Goal: Transaction & Acquisition: Purchase product/service

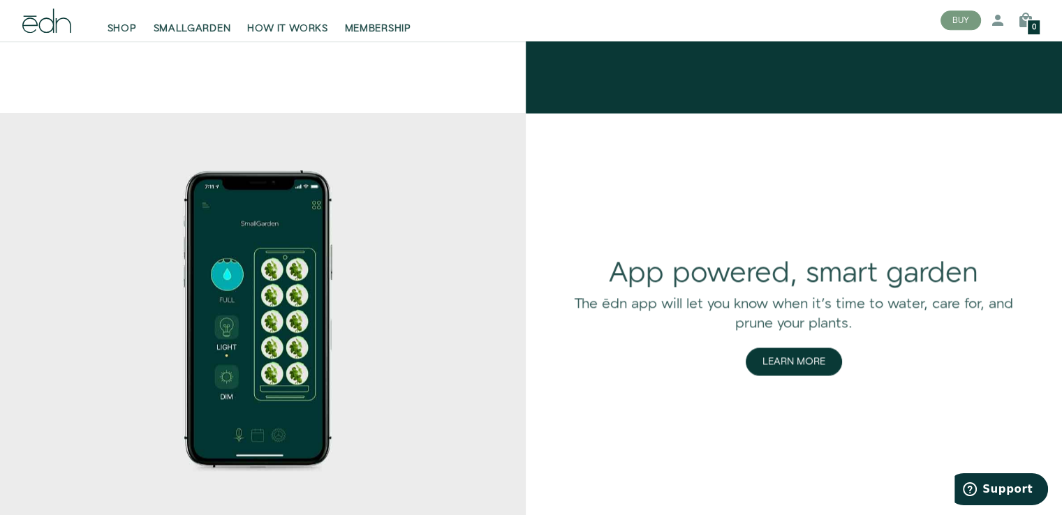
scroll to position [1838, 0]
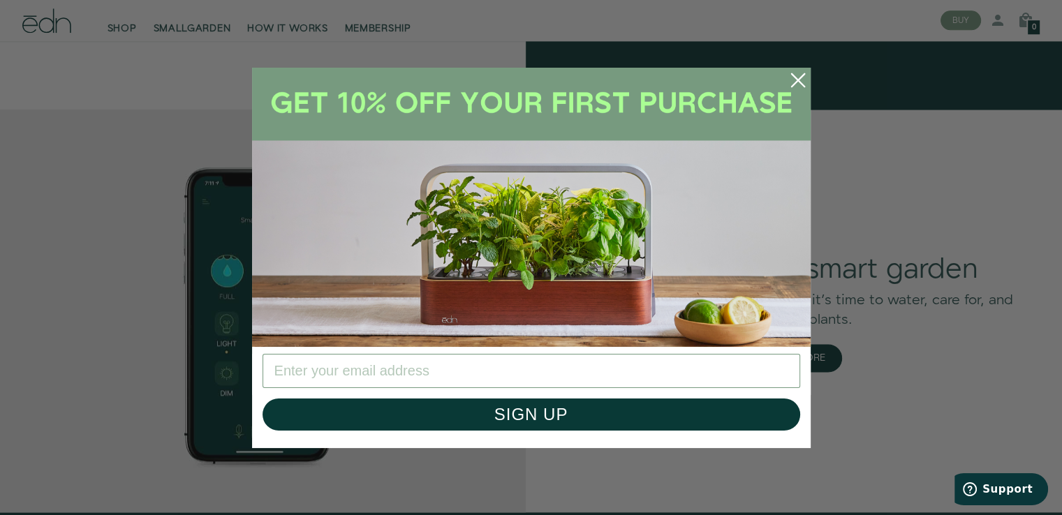
click at [793, 83] on icon "Close dialog" at bounding box center [797, 79] width 13 height 13
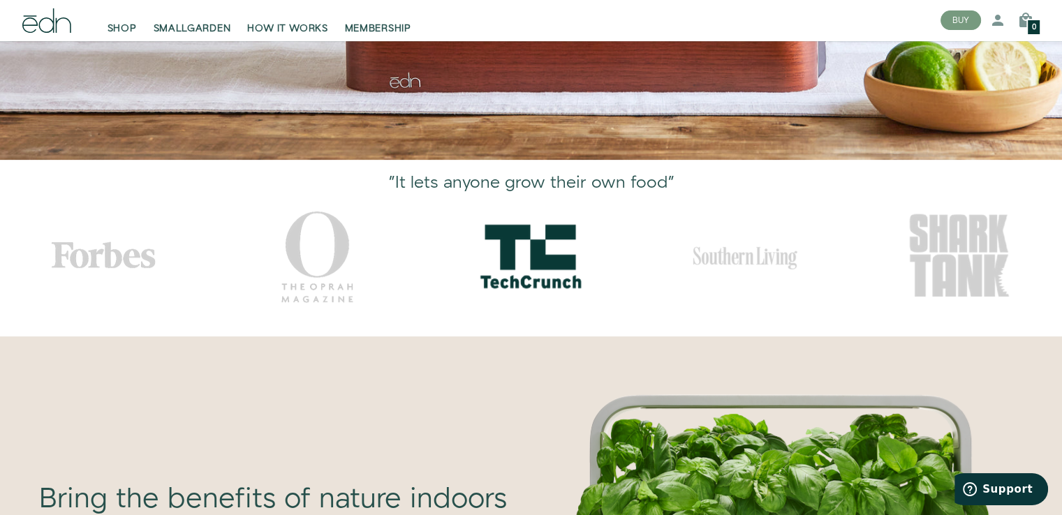
scroll to position [0, 0]
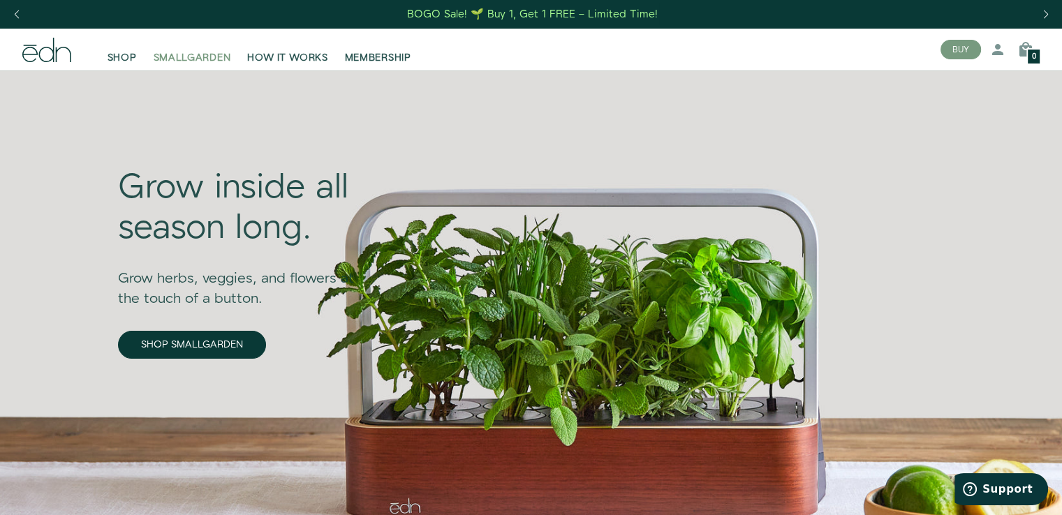
click at [199, 56] on span "SMALLGARDEN" at bounding box center [193, 58] width 78 height 14
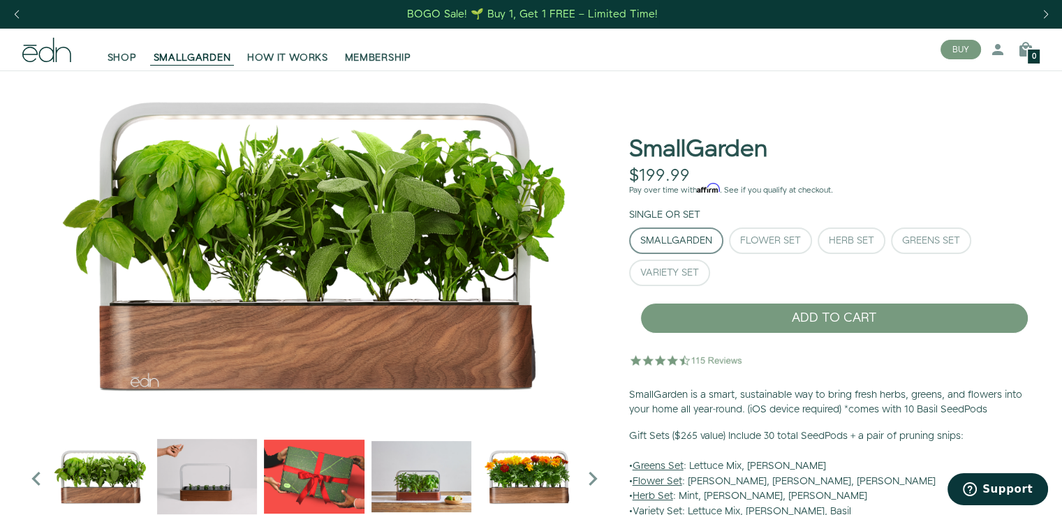
click at [431, 17] on div "BOGO Sale! 🌱 Buy 1, Get 1 FREE – Limited Time!" at bounding box center [532, 14] width 251 height 15
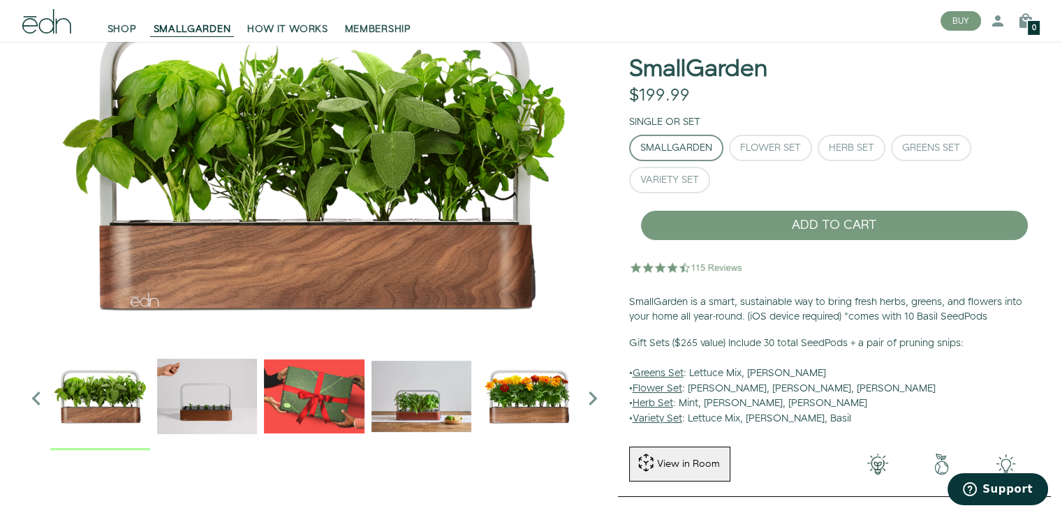
scroll to position [81, 0]
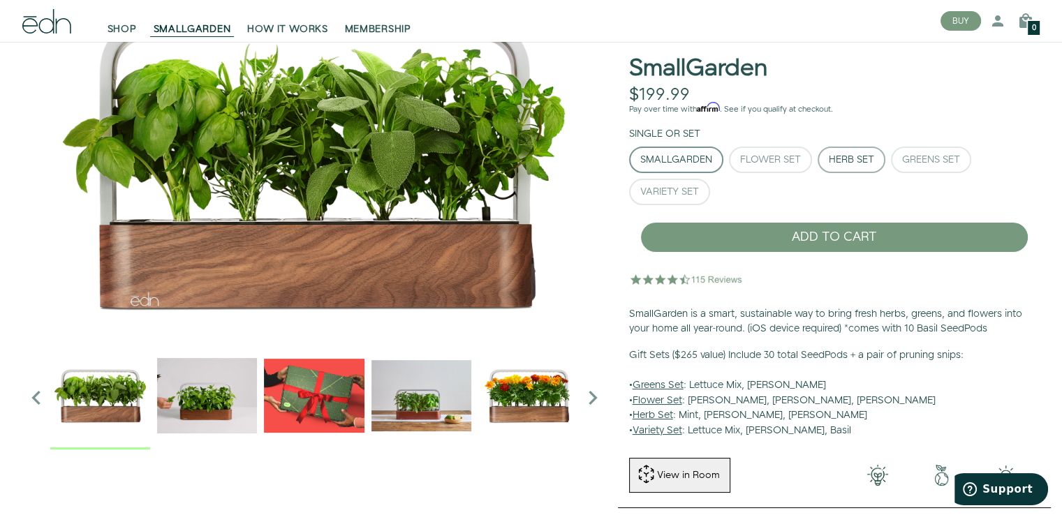
click at [851, 163] on div "Herb Set" at bounding box center [851, 160] width 45 height 10
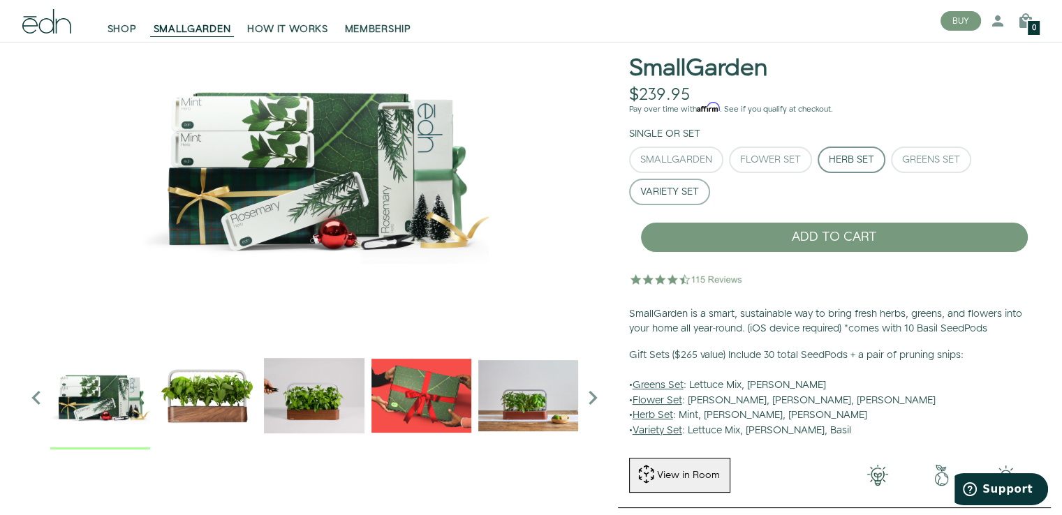
click at [665, 191] on div "Variety Set" at bounding box center [669, 192] width 59 height 10
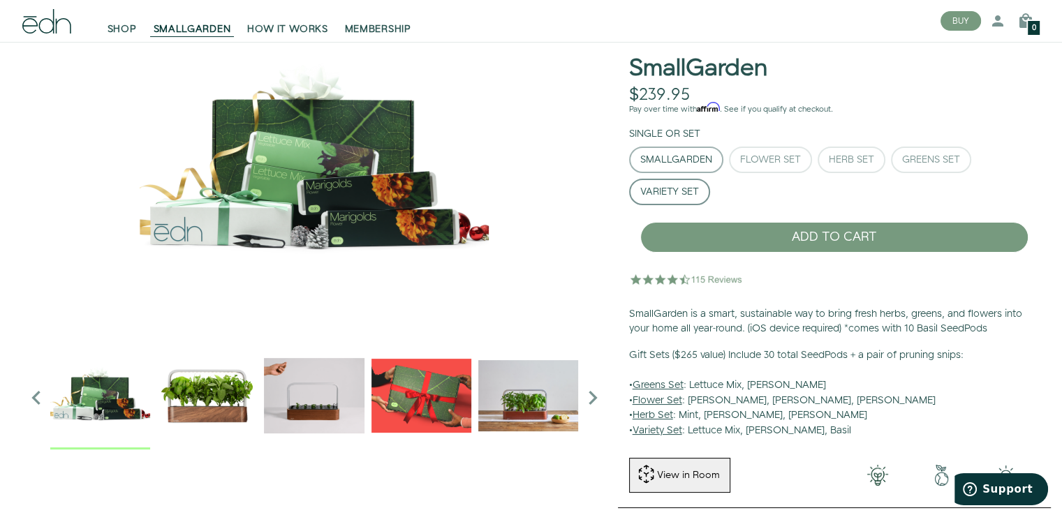
click at [689, 163] on div "SmallGarden" at bounding box center [676, 160] width 72 height 10
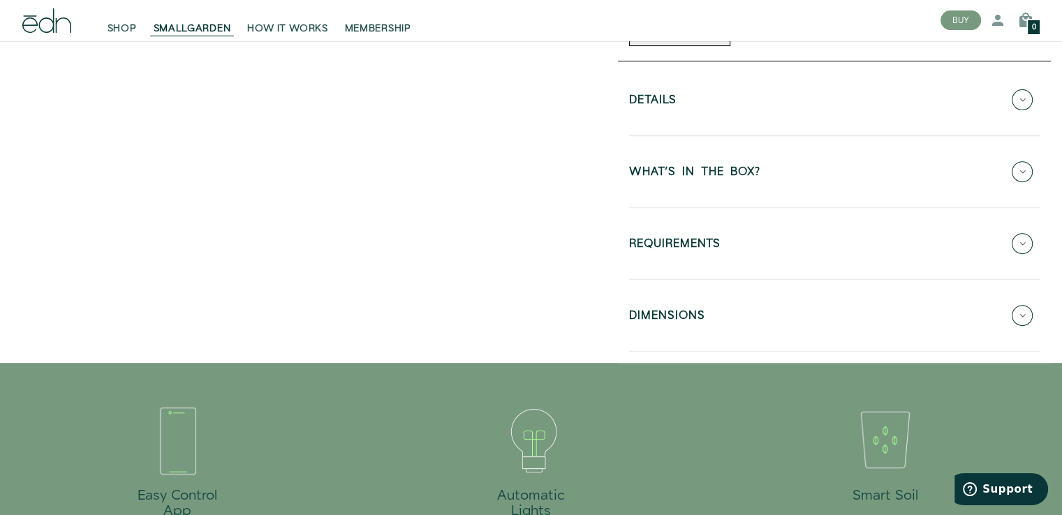
scroll to position [533, 0]
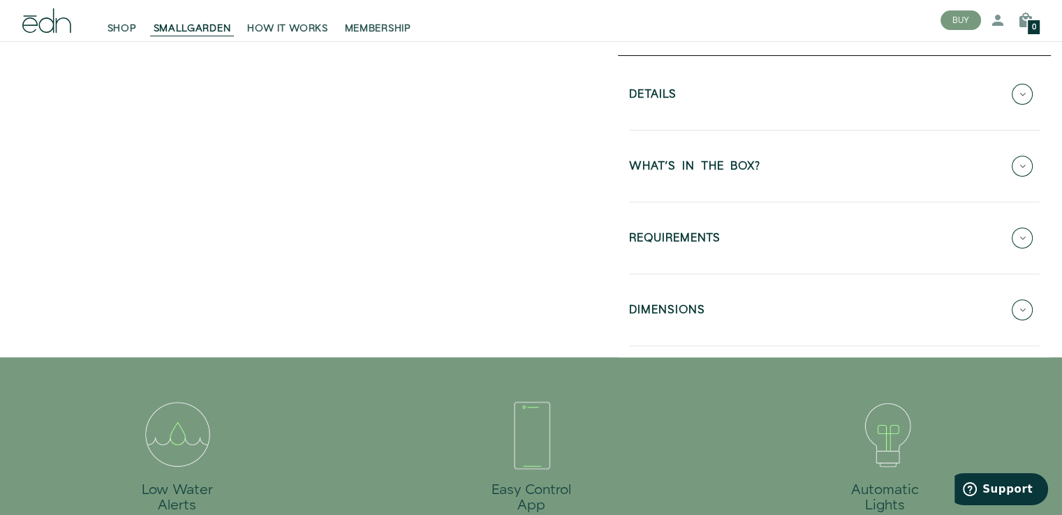
click at [726, 179] on button "WHAT'S IN THE BOX?" at bounding box center [834, 166] width 411 height 49
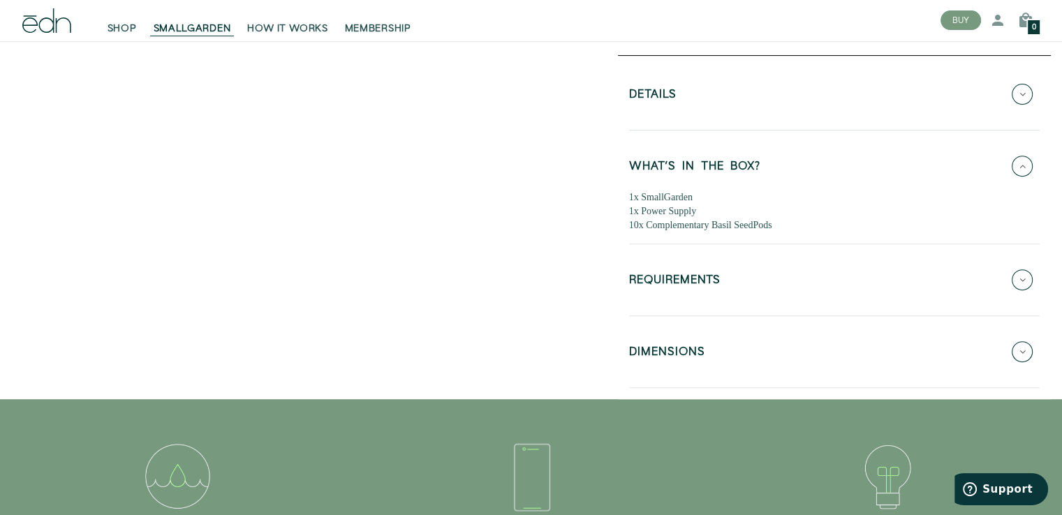
click at [726, 179] on button "WHAT'S IN THE BOX?" at bounding box center [834, 166] width 411 height 49
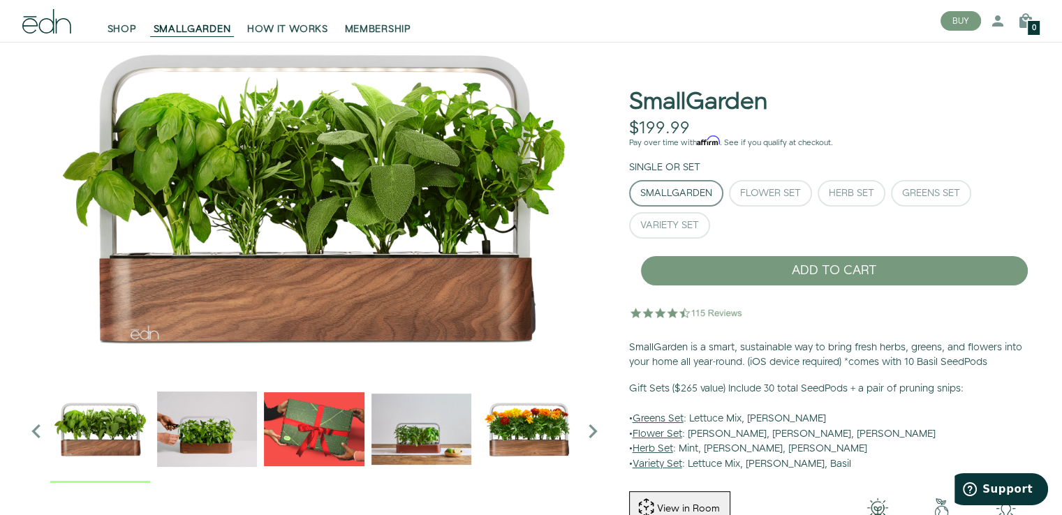
scroll to position [61, 0]
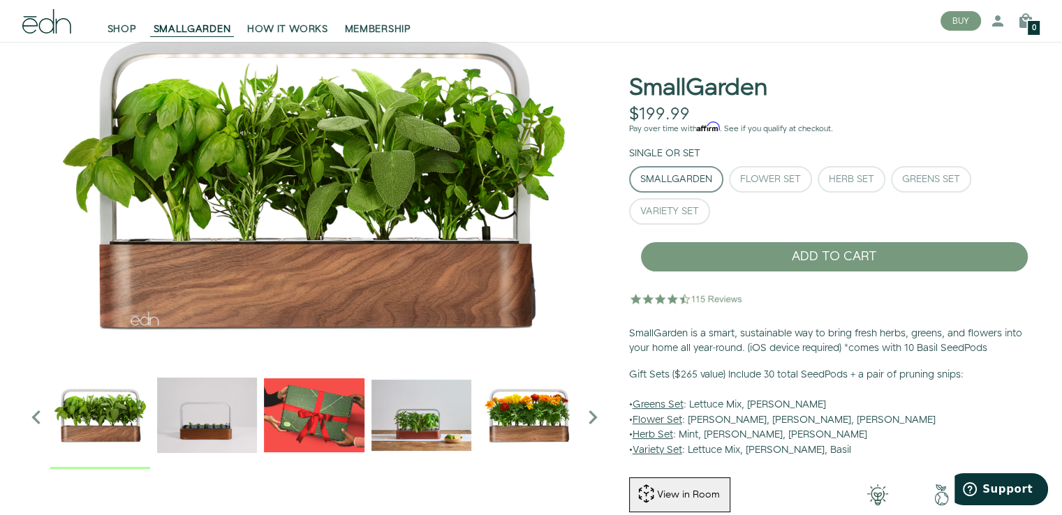
click at [531, 423] on img "5 / 6" at bounding box center [528, 415] width 100 height 100
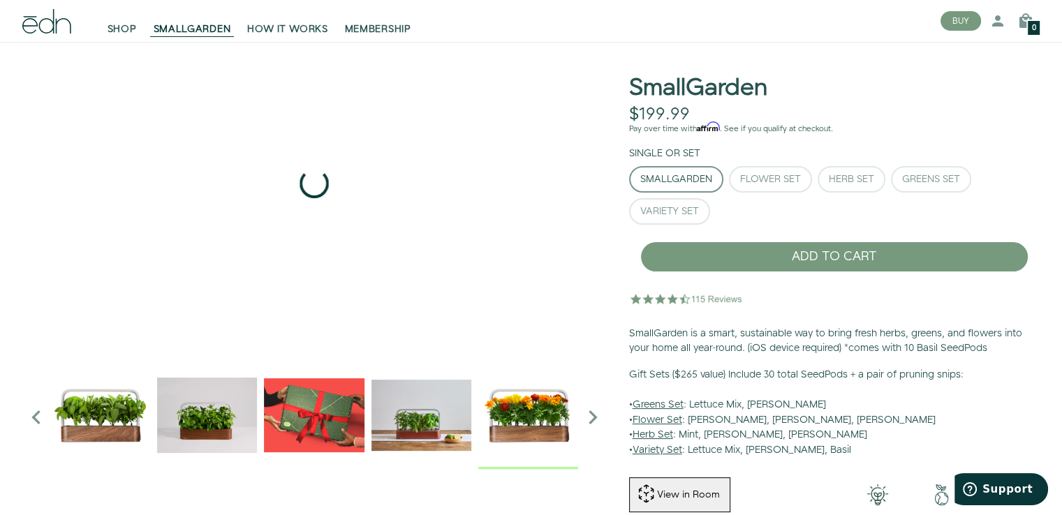
click at [531, 423] on img "5 / 6" at bounding box center [528, 415] width 100 height 100
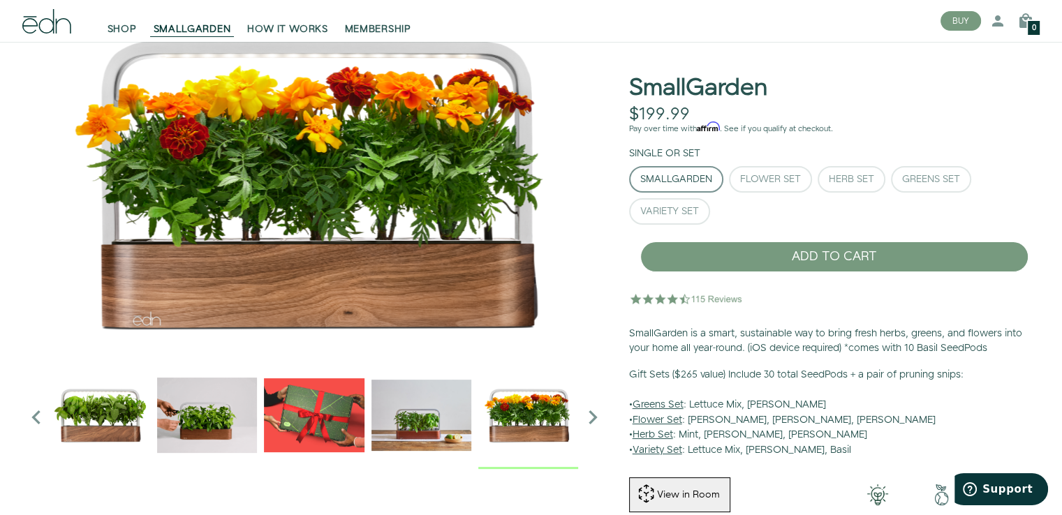
click at [451, 425] on img "4 / 6" at bounding box center [421, 415] width 100 height 100
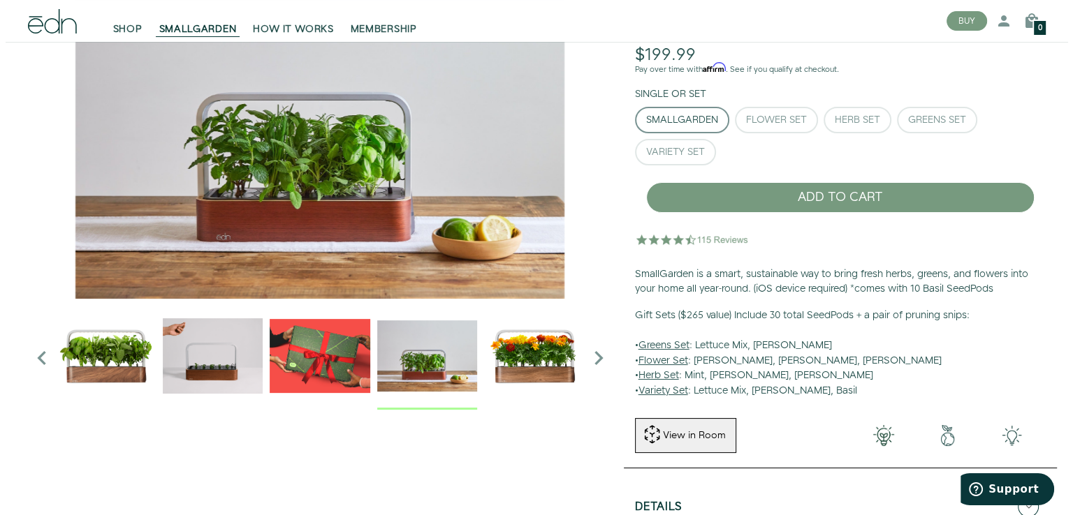
scroll to position [0, 0]
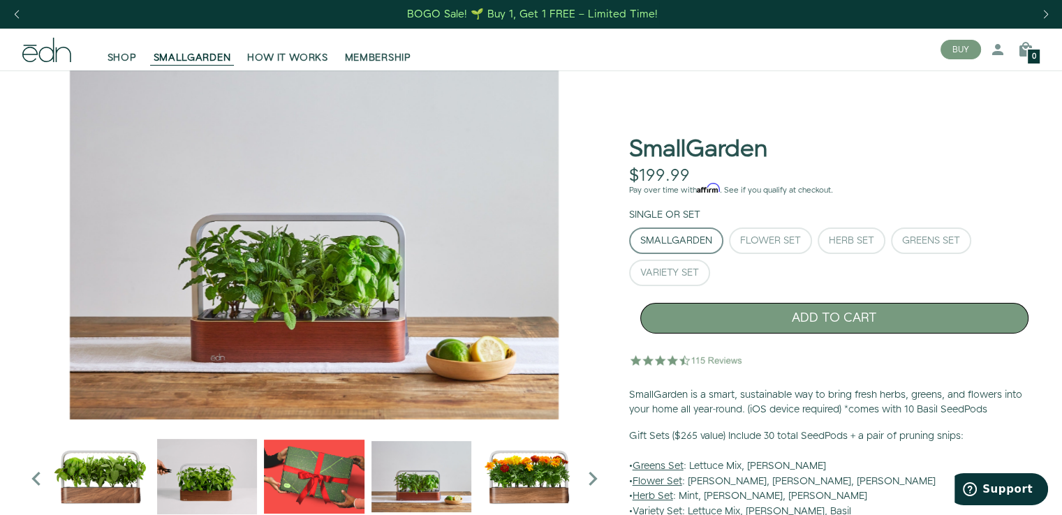
click at [777, 321] on button "ADD TO CART" at bounding box center [834, 318] width 388 height 31
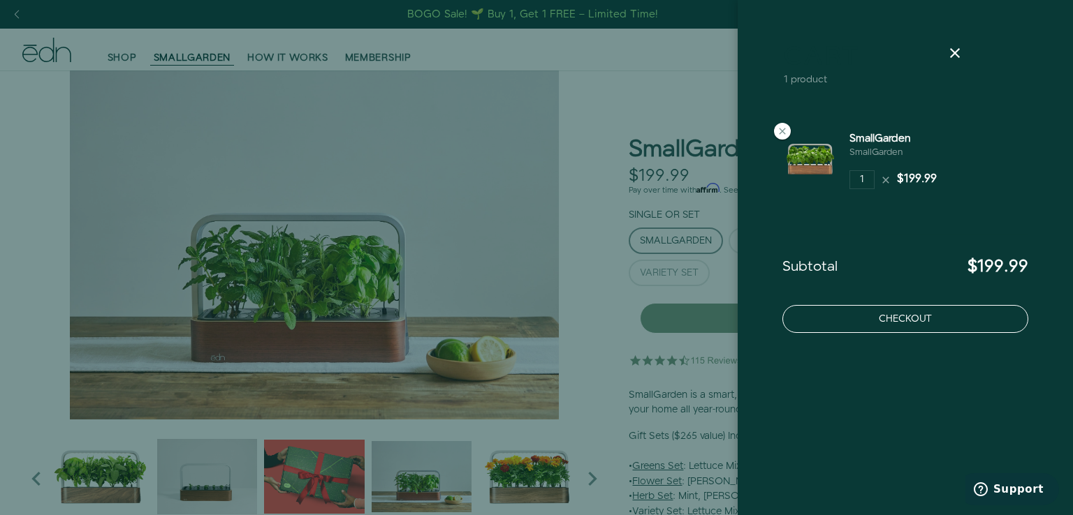
click at [874, 316] on button "Checkout" at bounding box center [905, 319] width 246 height 28
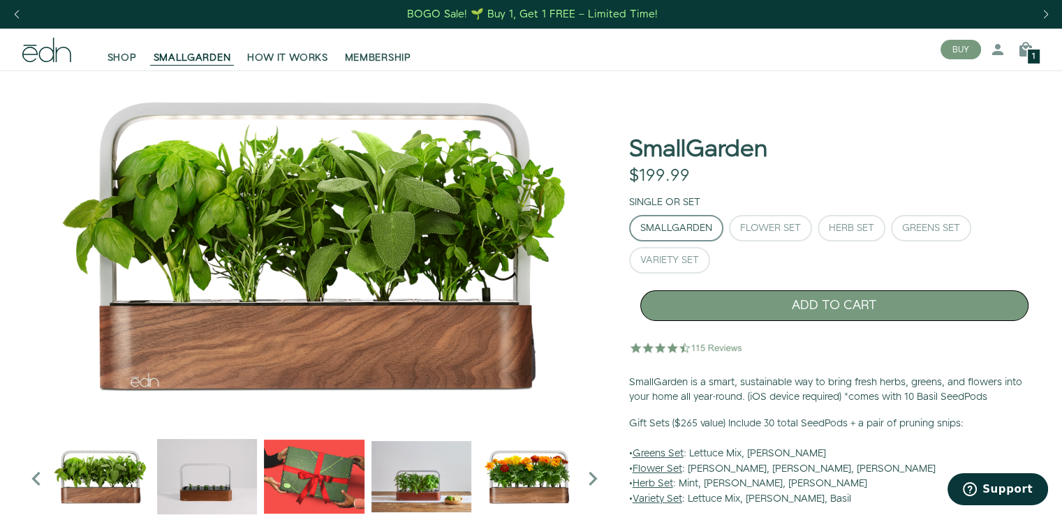
click at [789, 298] on button "ADD TO CART" at bounding box center [834, 305] width 388 height 31
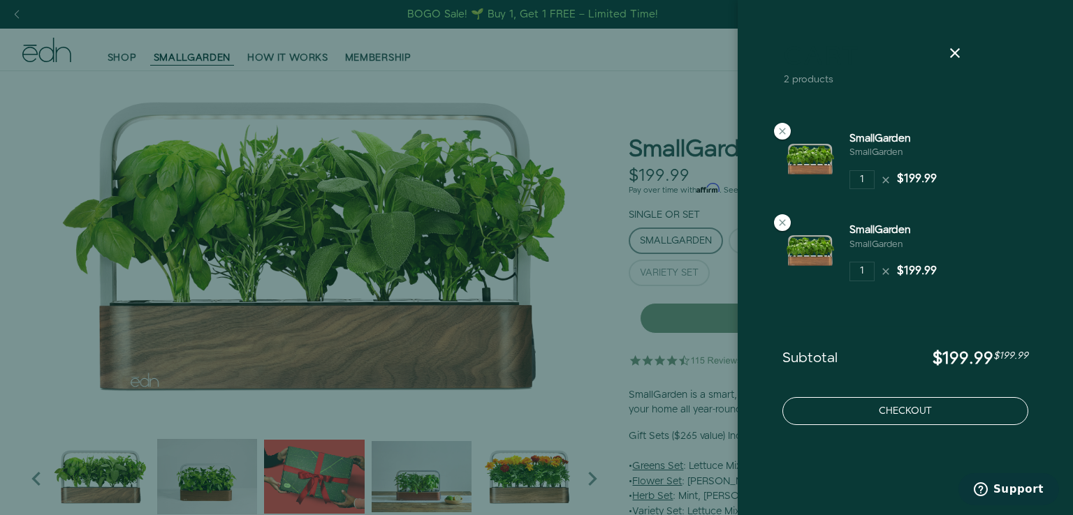
click at [886, 413] on button "Checkout" at bounding box center [905, 411] width 246 height 28
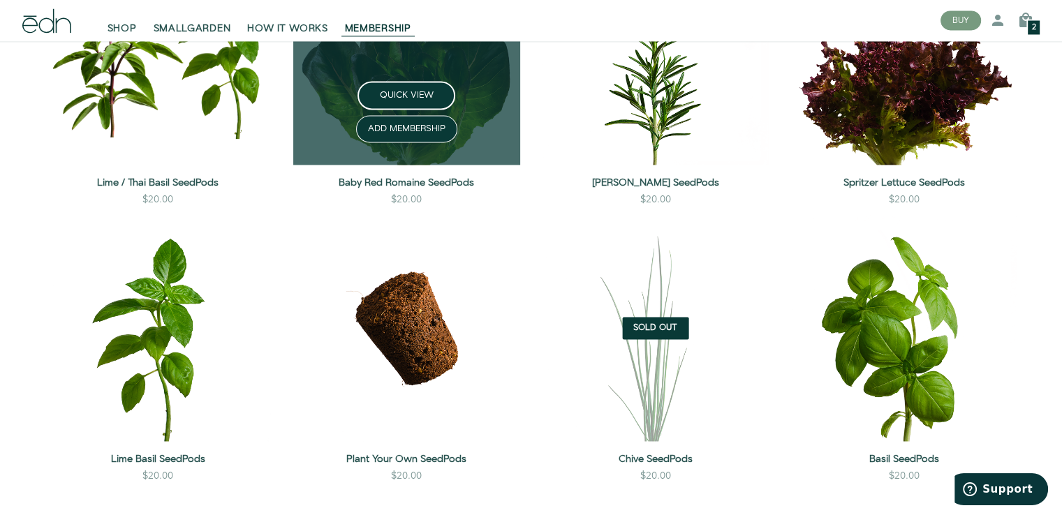
scroll to position [2170, 0]
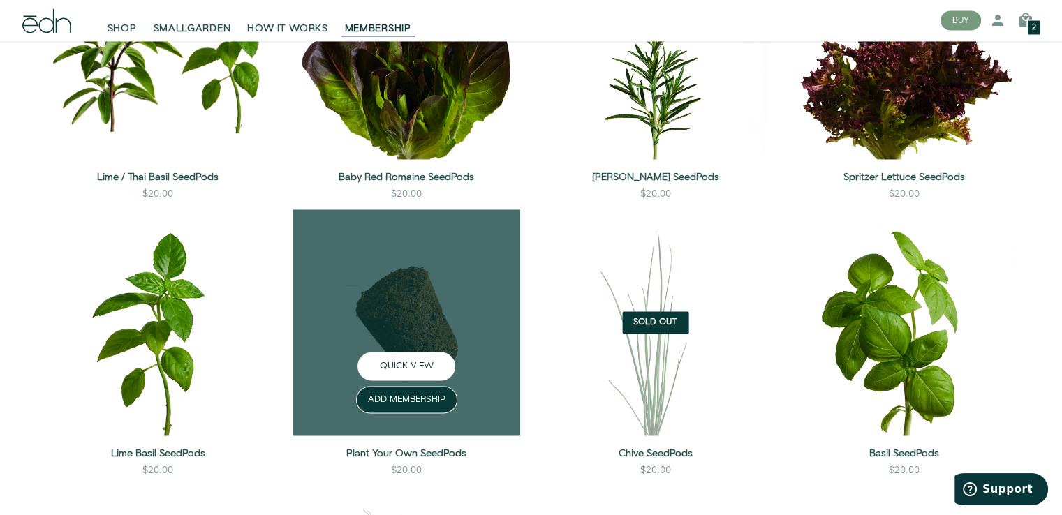
click at [426, 365] on button "QUICK VIEW" at bounding box center [407, 366] width 98 height 29
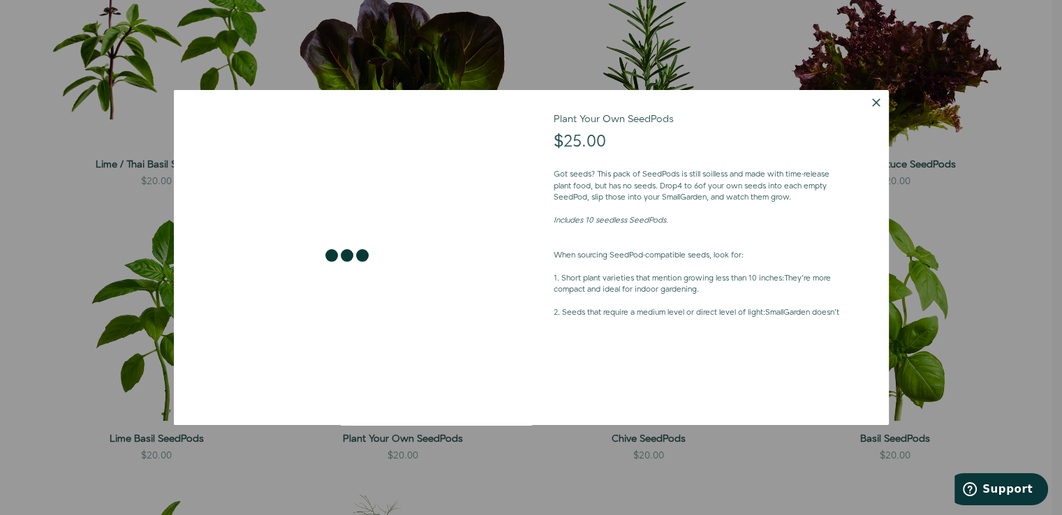
scroll to position [2181, 0]
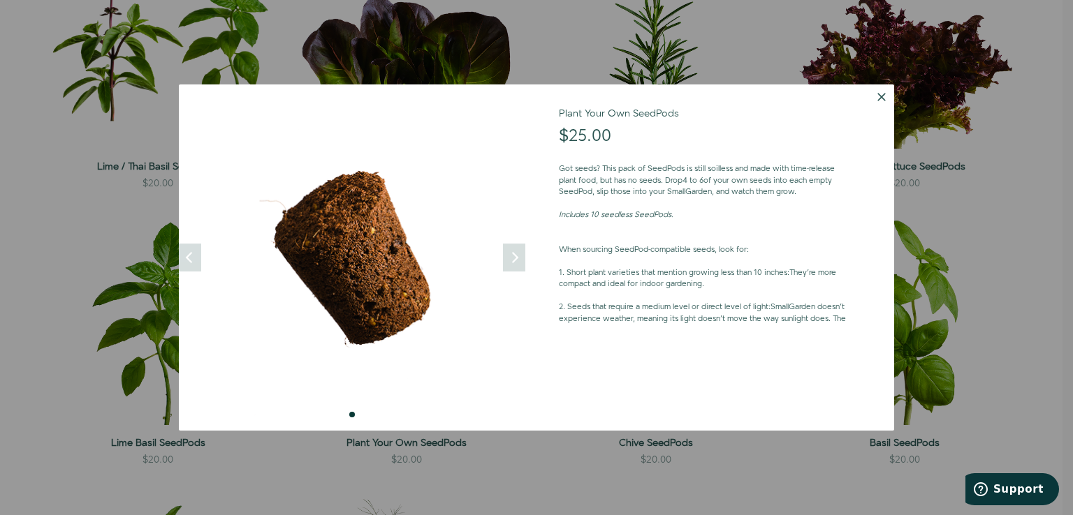
click at [993, 249] on div at bounding box center [536, 257] width 1073 height 515
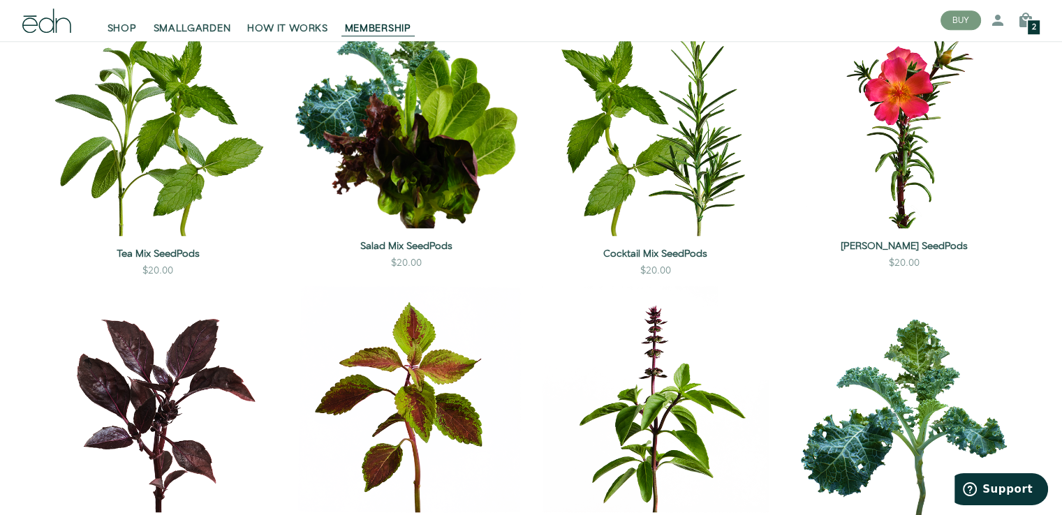
scroll to position [1244, 0]
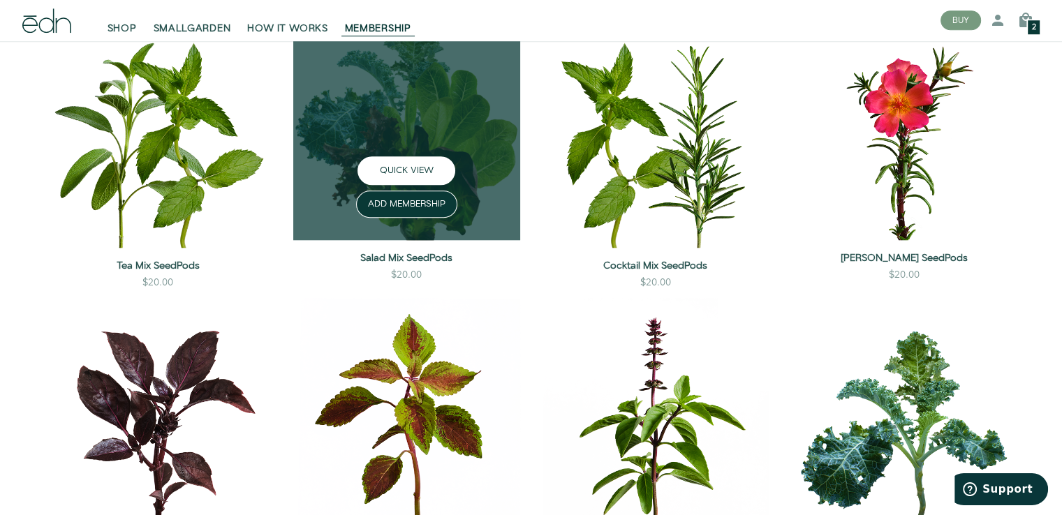
click at [418, 176] on button "QUICK VIEW" at bounding box center [407, 170] width 98 height 29
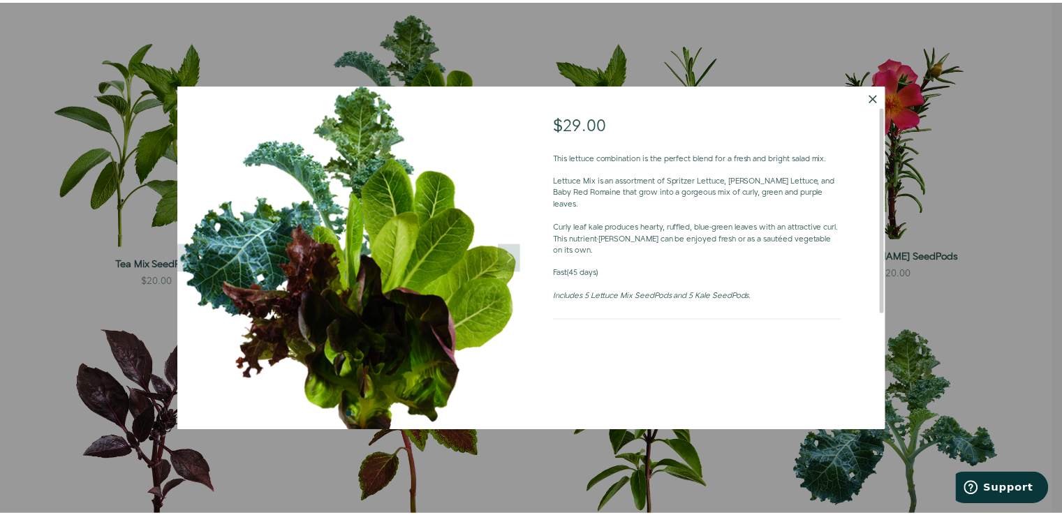
scroll to position [0, 0]
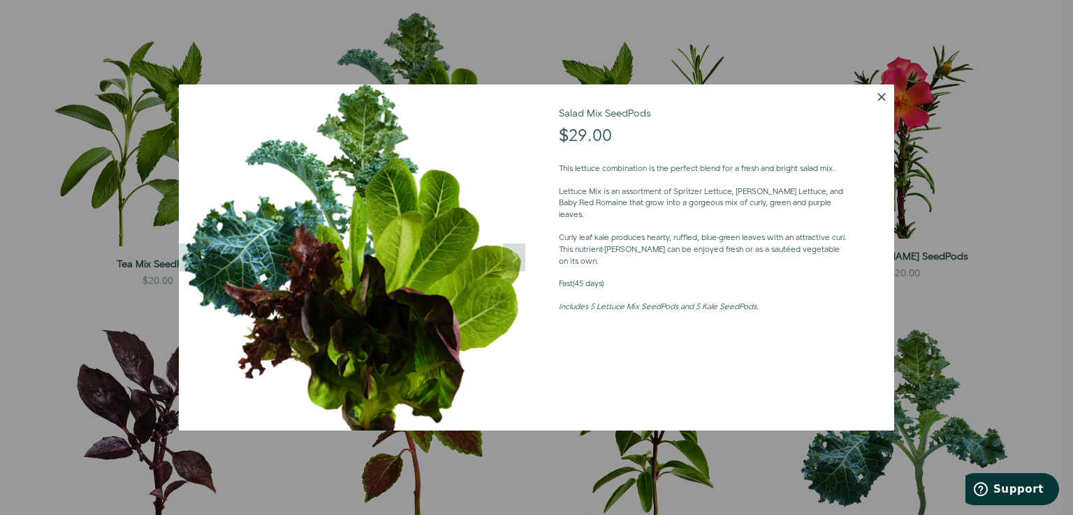
click at [334, 297] on img at bounding box center [352, 257] width 346 height 346
click at [883, 92] on button "Dismiss" at bounding box center [881, 96] width 25 height 25
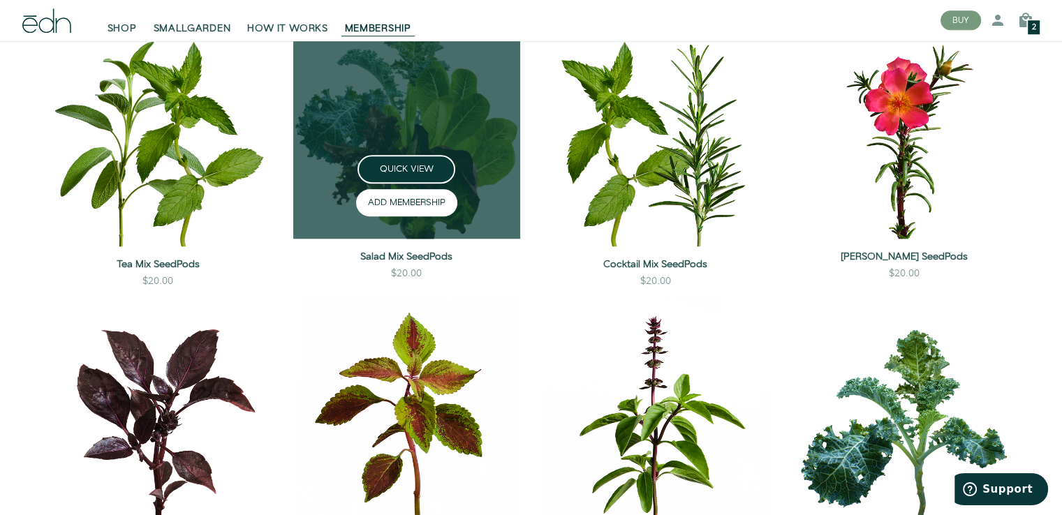
click at [429, 205] on button "ADD MEMBERSHIP" at bounding box center [406, 202] width 101 height 27
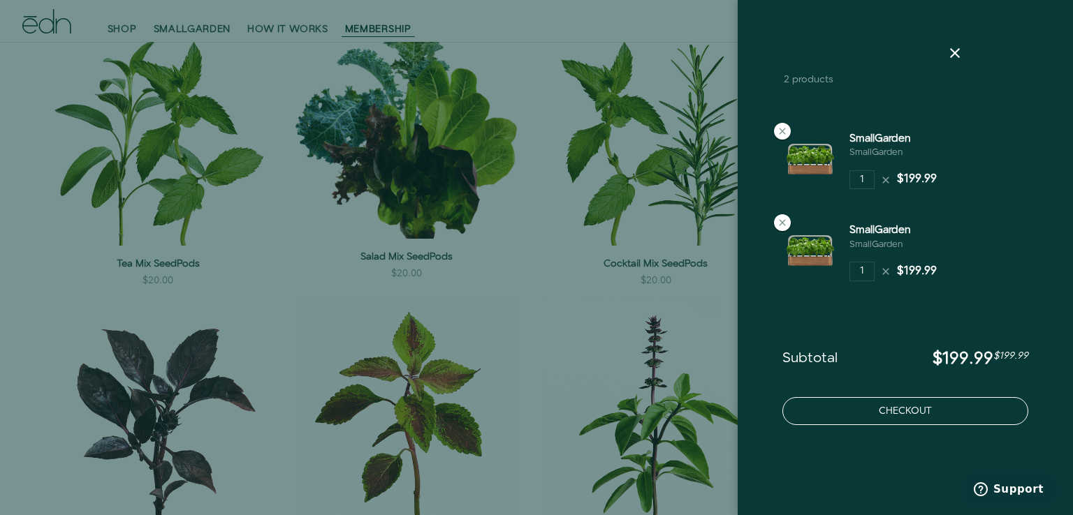
click at [868, 417] on button "Checkout" at bounding box center [905, 411] width 246 height 28
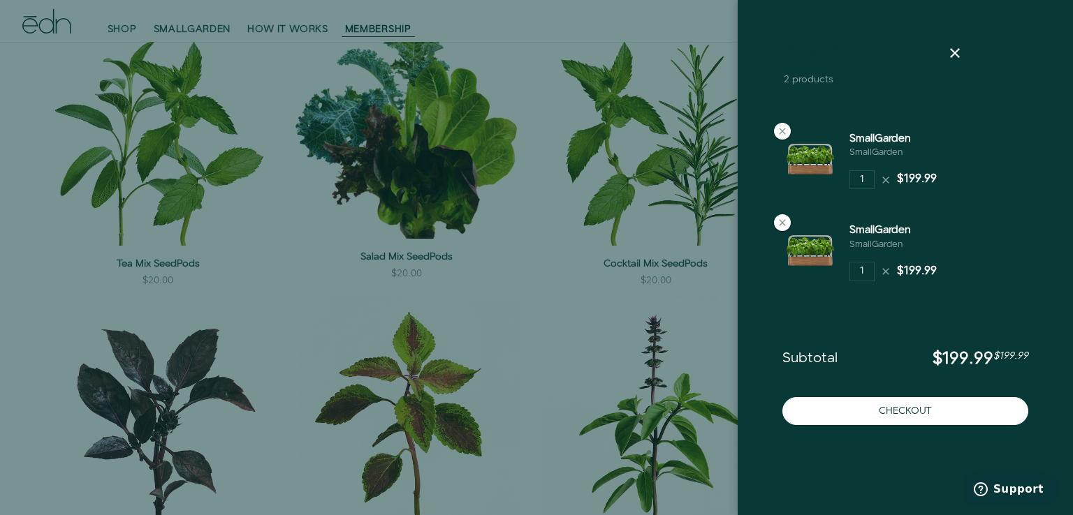
click at [627, 123] on div at bounding box center [536, 257] width 1073 height 515
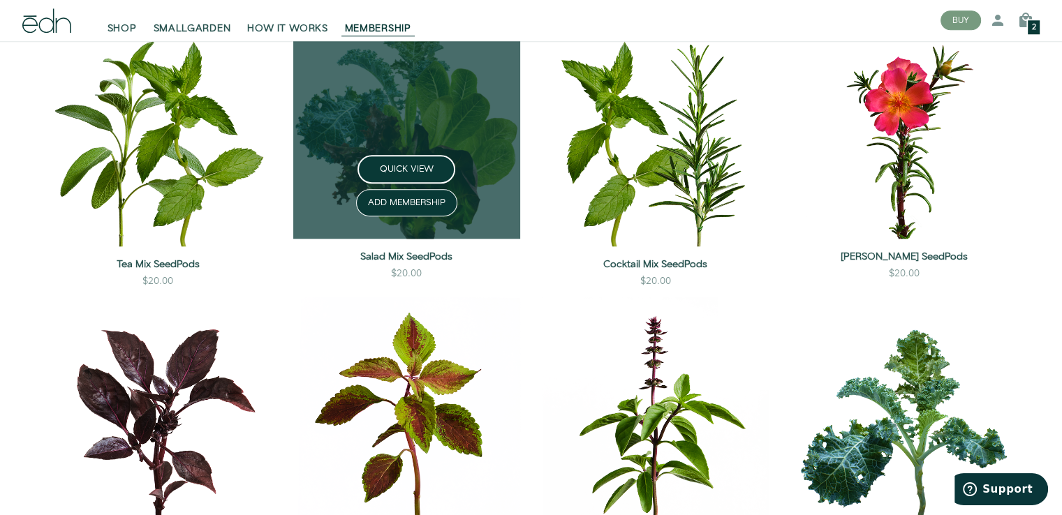
click at [415, 164] on button "QUICK VIEW" at bounding box center [407, 169] width 98 height 29
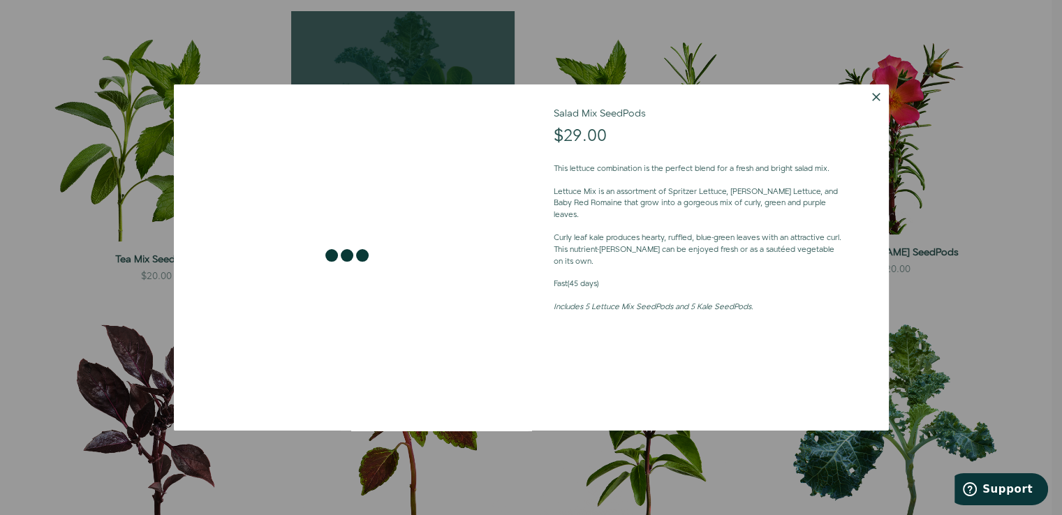
scroll to position [1248, 0]
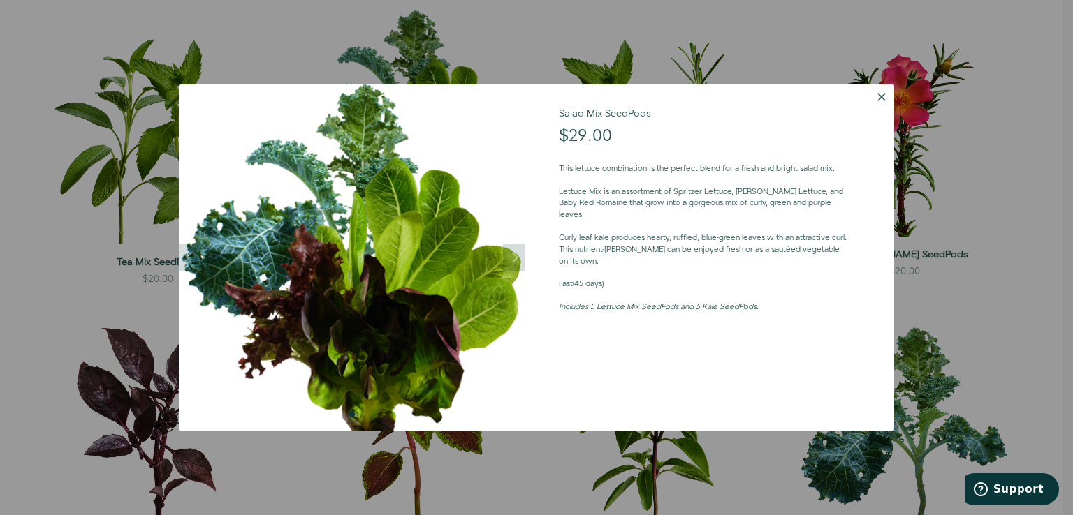
click at [351, 68] on div at bounding box center [536, 257] width 1073 height 515
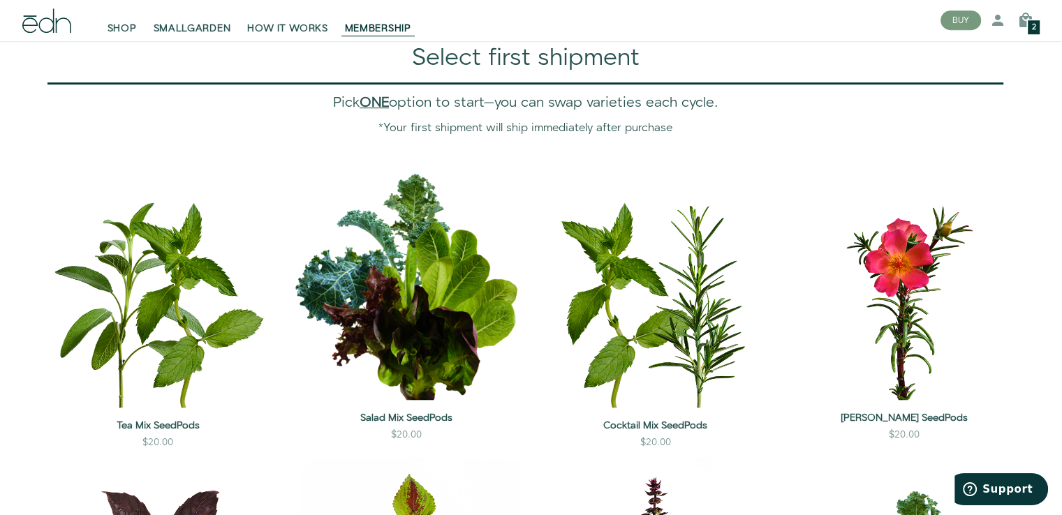
scroll to position [575, 0]
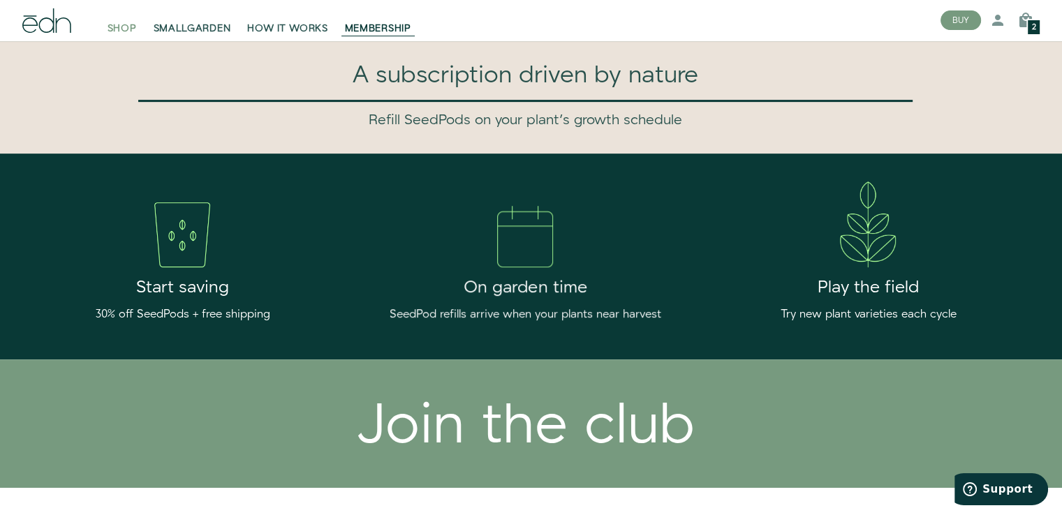
click at [134, 32] on span "SHOP" at bounding box center [122, 29] width 29 height 14
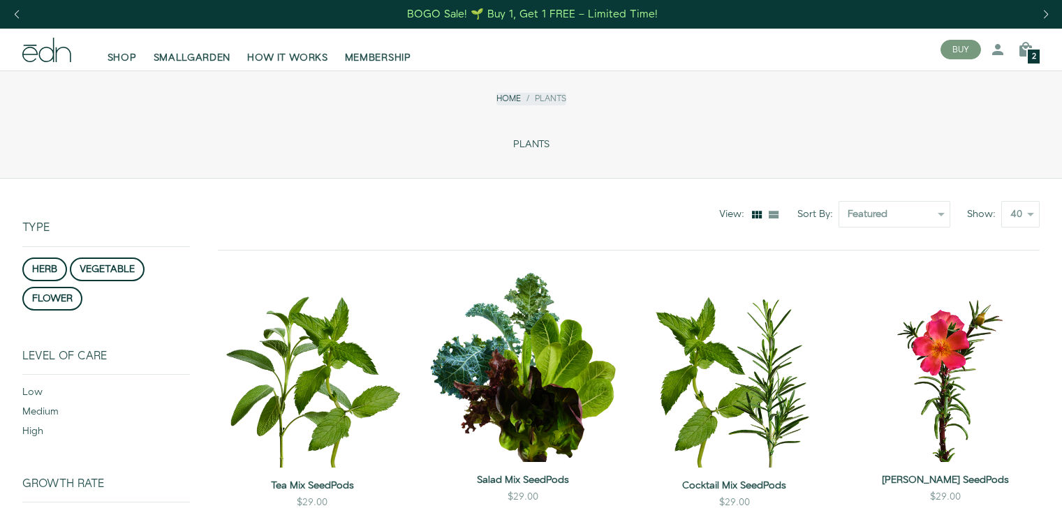
click at [538, 440] on button "ADD TO CART" at bounding box center [523, 453] width 98 height 27
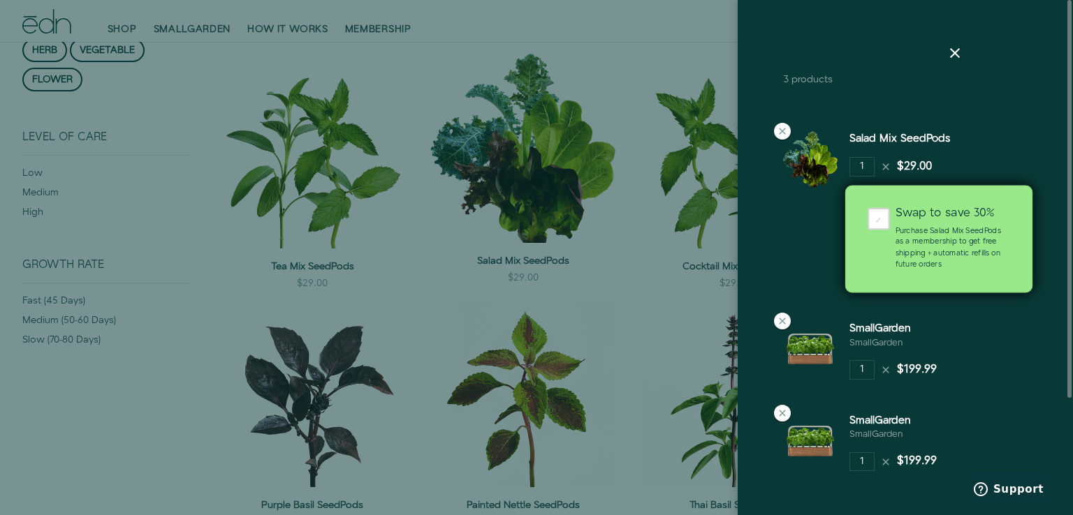
click at [874, 221] on div "✓" at bounding box center [878, 219] width 22 height 22
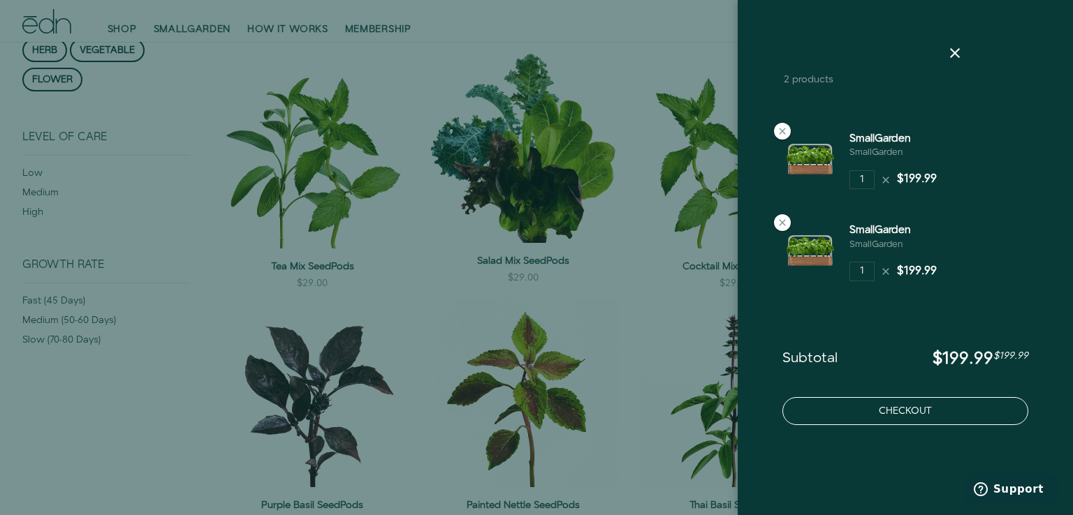
click at [896, 408] on button "Checkout" at bounding box center [905, 411] width 246 height 28
